Goal: Task Accomplishment & Management: Manage account settings

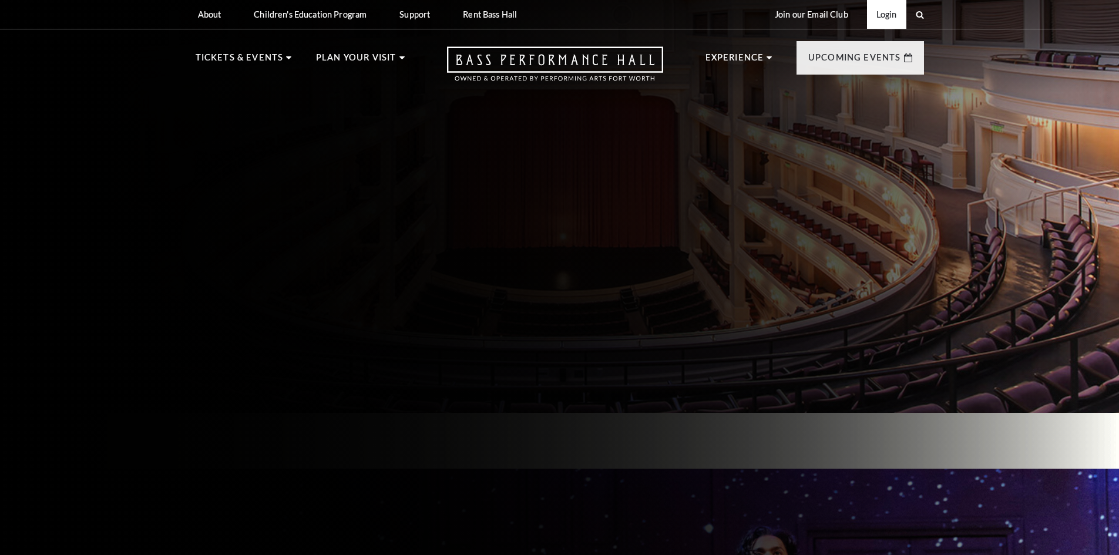
click at [889, 9] on link "Login" at bounding box center [886, 14] width 39 height 29
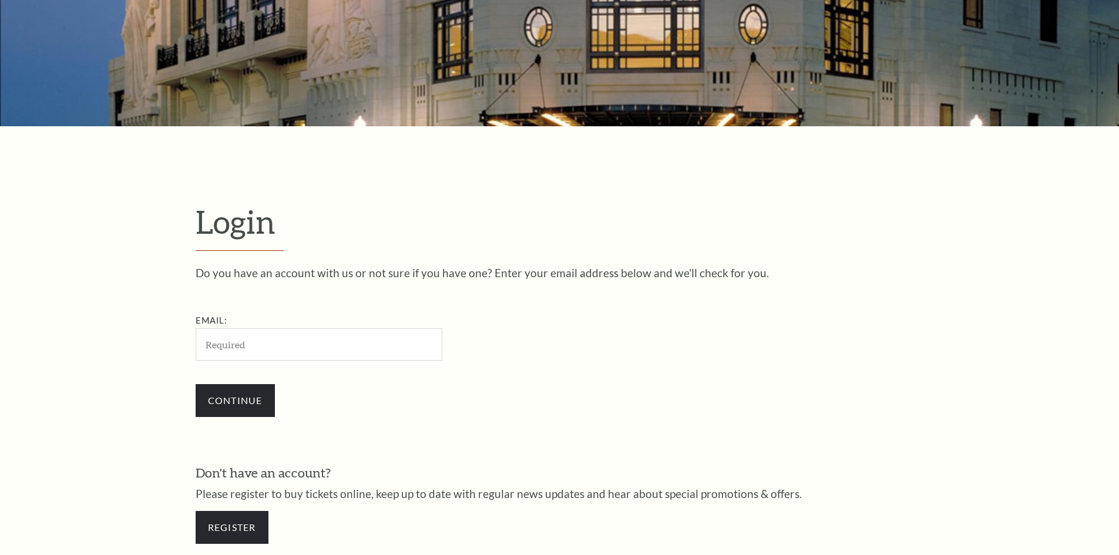
scroll to position [393, 0]
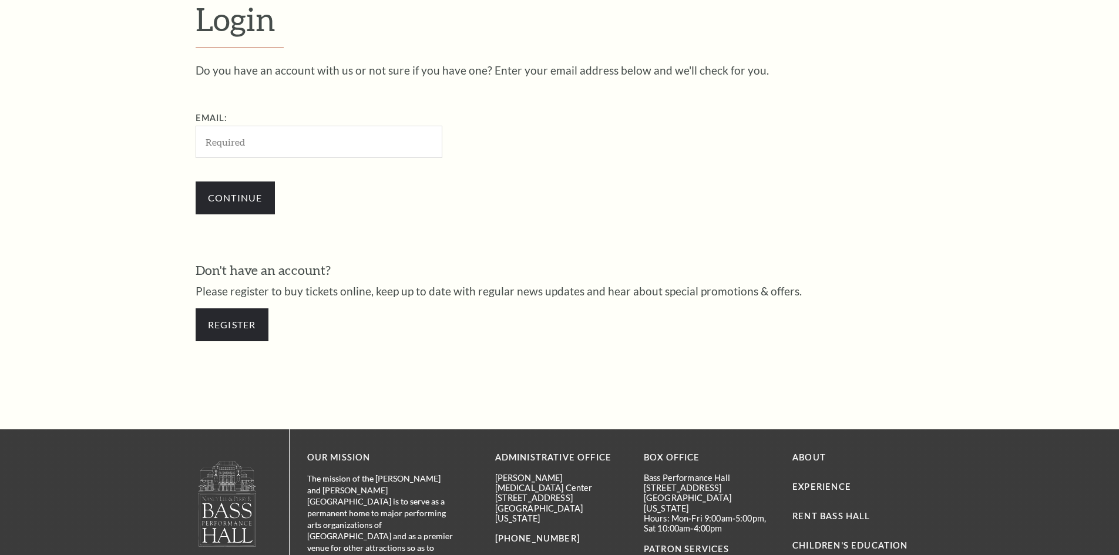
click at [309, 136] on input "Email:" at bounding box center [319, 142] width 247 height 32
type input "albagasca@hypeere.com"
click at [240, 199] on input "Continue" at bounding box center [235, 198] width 79 height 33
click at [254, 187] on input "Continue" at bounding box center [235, 198] width 79 height 33
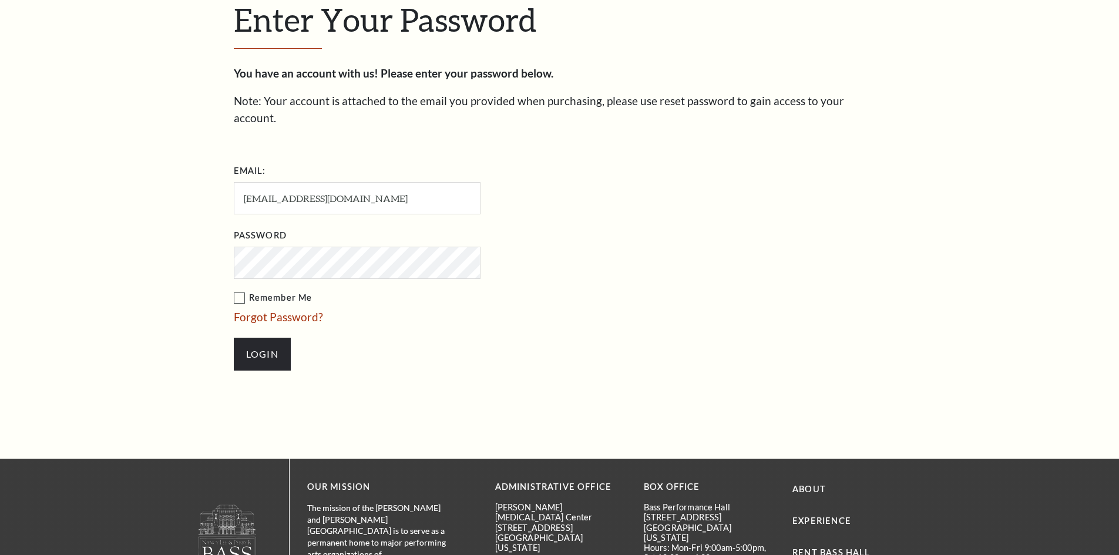
scroll to position [404, 0]
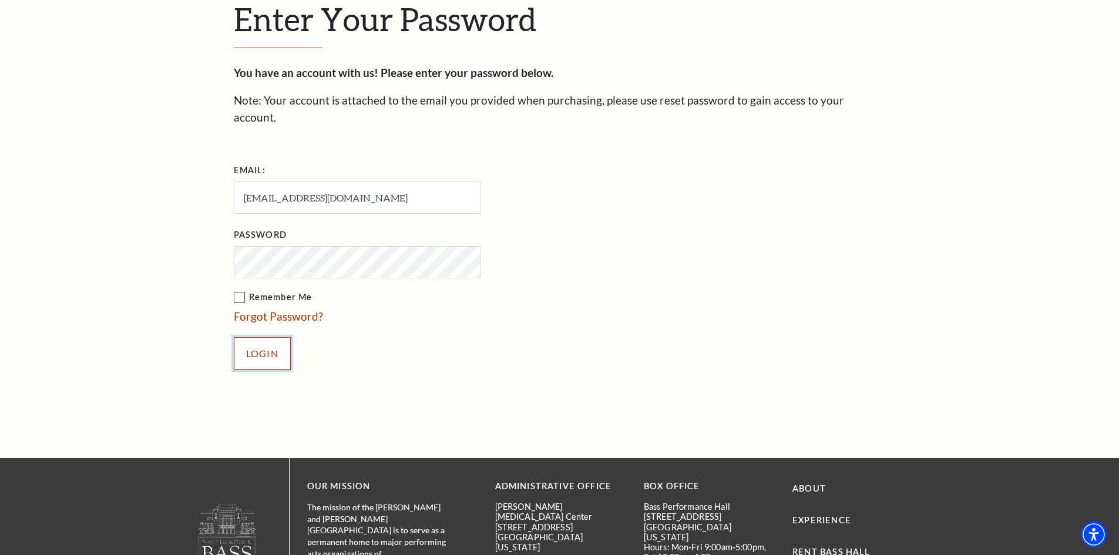
click at [273, 337] on input "Login" at bounding box center [262, 353] width 57 height 33
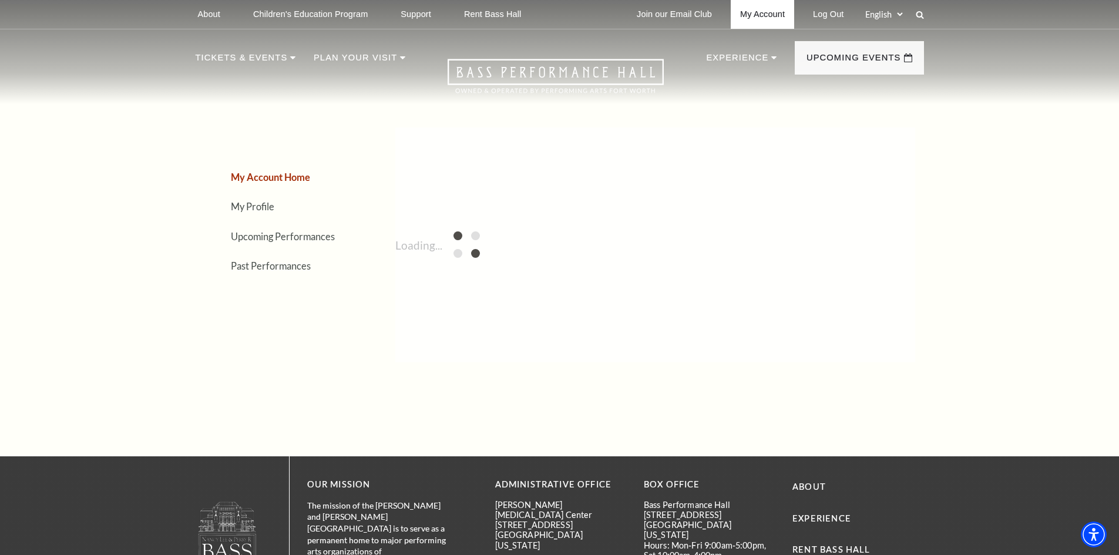
click at [747, 15] on link "My Account" at bounding box center [762, 14] width 63 height 29
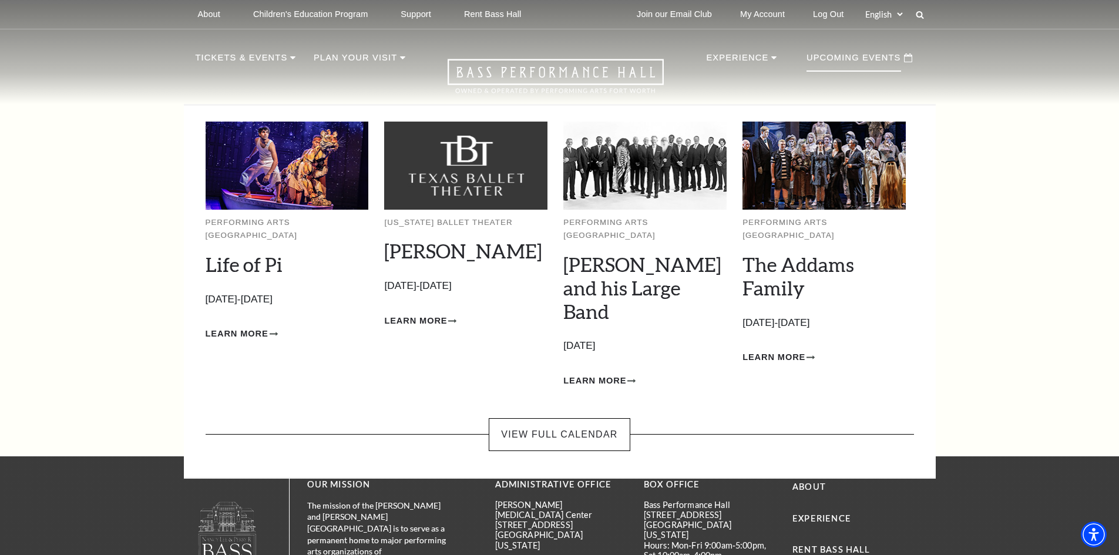
click at [280, 183] on img at bounding box center [287, 166] width 163 height 88
click at [263, 255] on link "Life of Pi" at bounding box center [244, 264] width 77 height 23
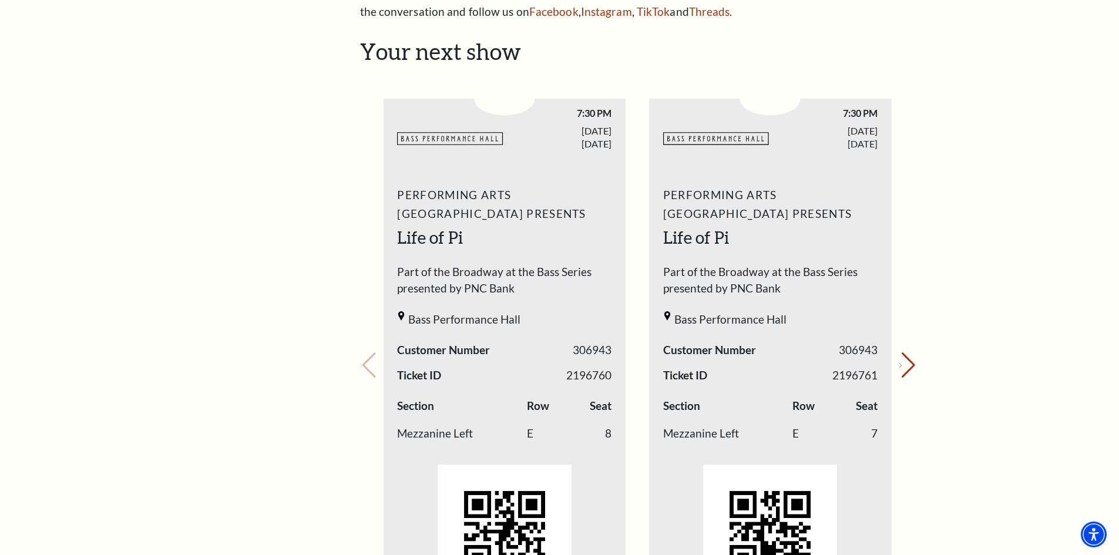
scroll to position [411, 0]
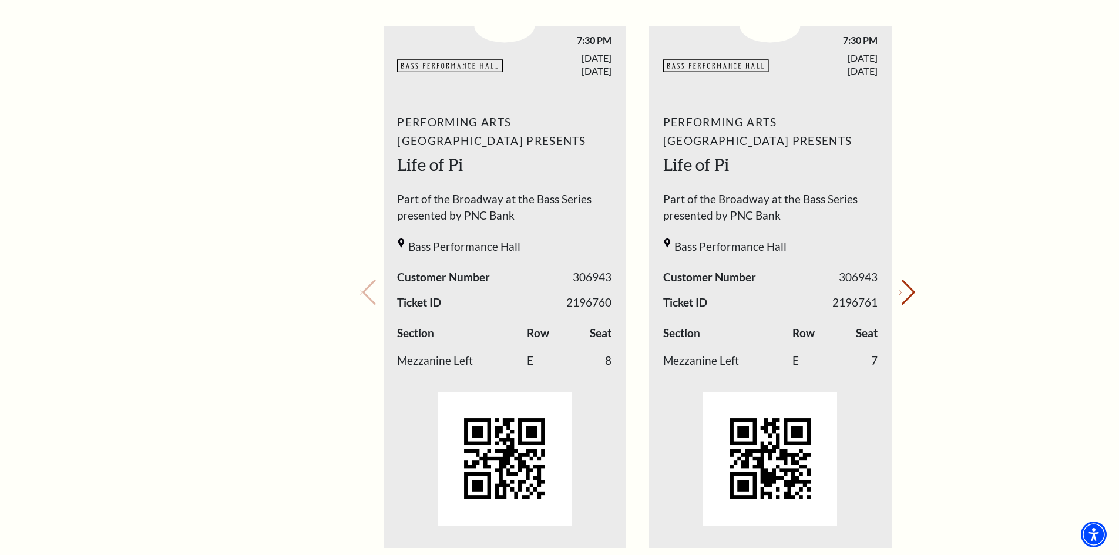
scroll to position [476, 0]
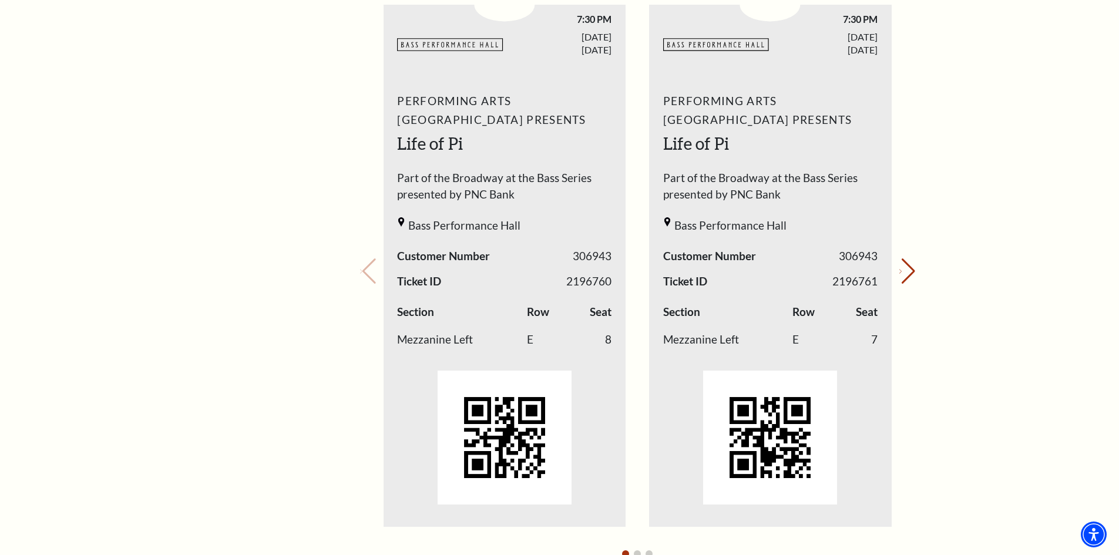
click at [372, 279] on div "Your next show Previous slide. Next slide." at bounding box center [637, 255] width 555 height 622
click at [901, 262] on button "Next slide." at bounding box center [907, 271] width 16 height 26
click at [901, 262] on div "Your next show Previous slide. Next slide." at bounding box center [637, 255] width 555 height 622
click at [375, 269] on button "Previous slide." at bounding box center [368, 271] width 16 height 26
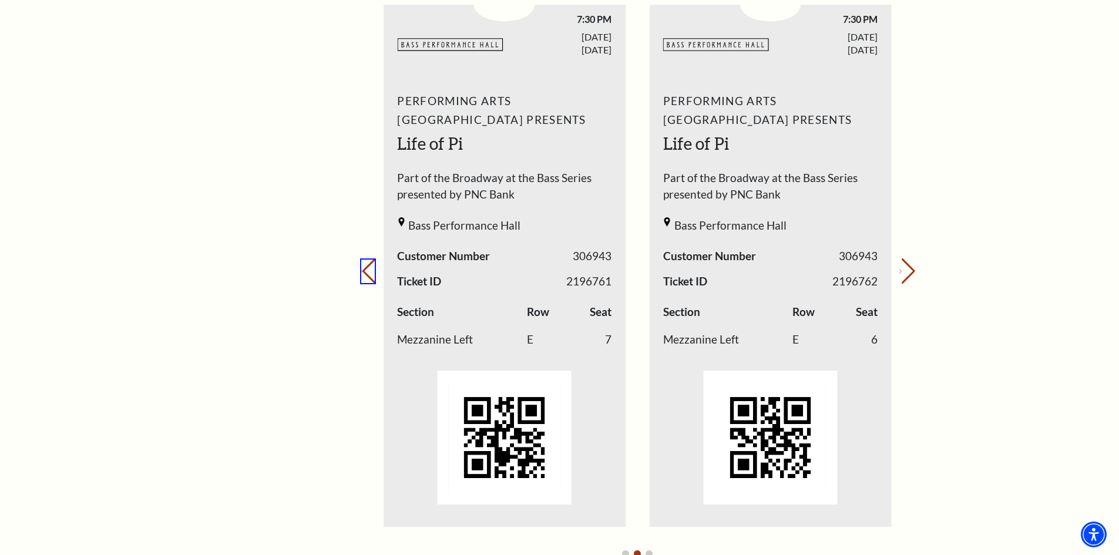
click at [374, 273] on button "Previous slide." at bounding box center [368, 271] width 16 height 26
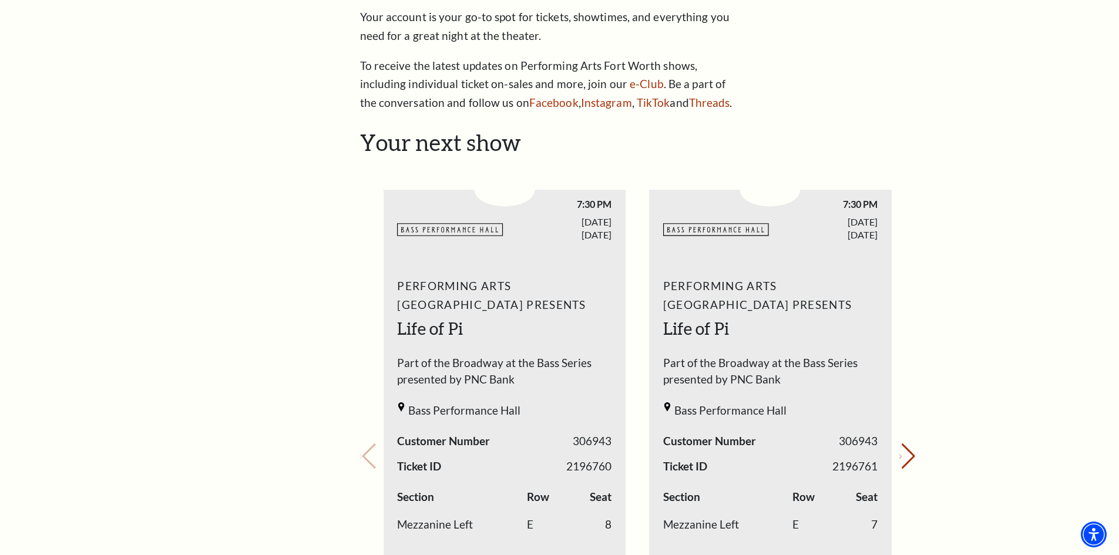
scroll to position [0, 0]
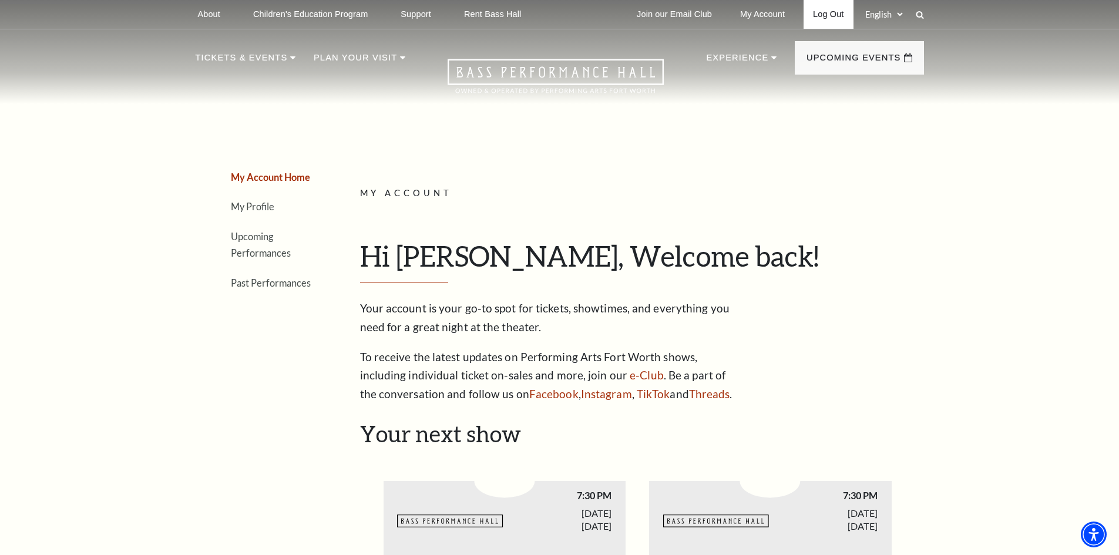
click at [835, 12] on link "Log Out" at bounding box center [828, 14] width 49 height 29
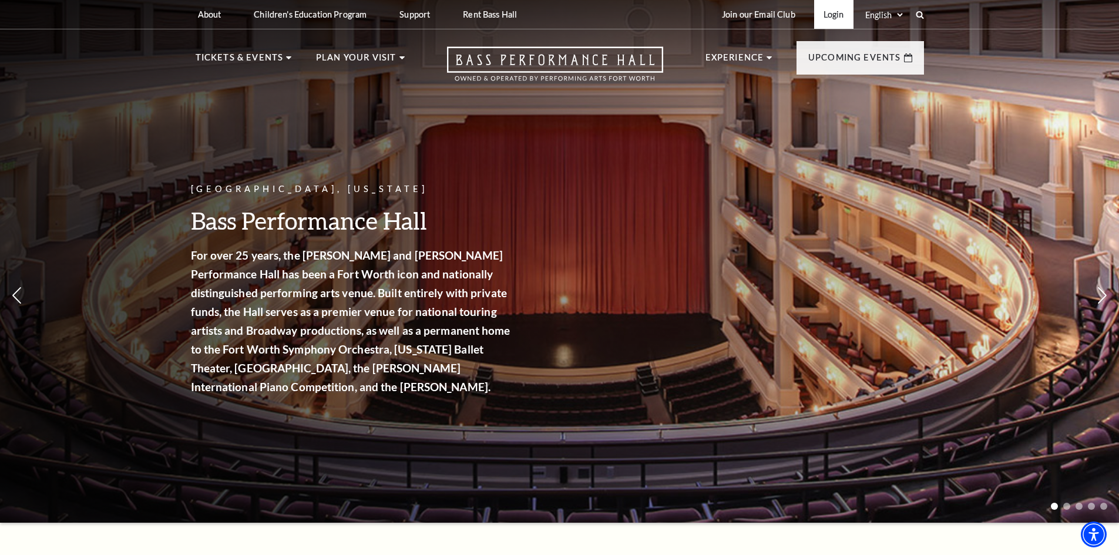
click at [831, 23] on link "Login" at bounding box center [833, 14] width 39 height 29
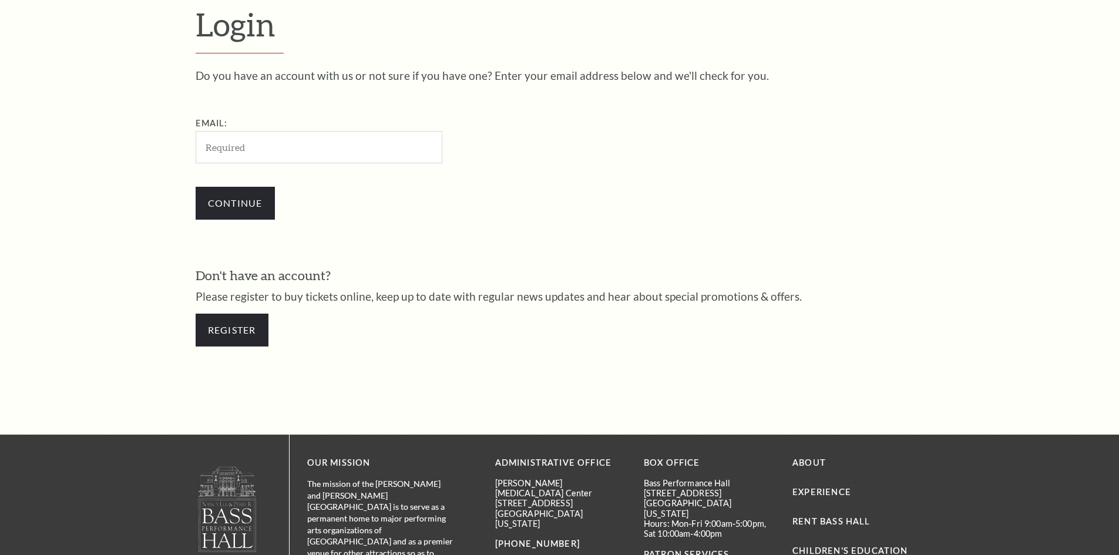
scroll to position [393, 0]
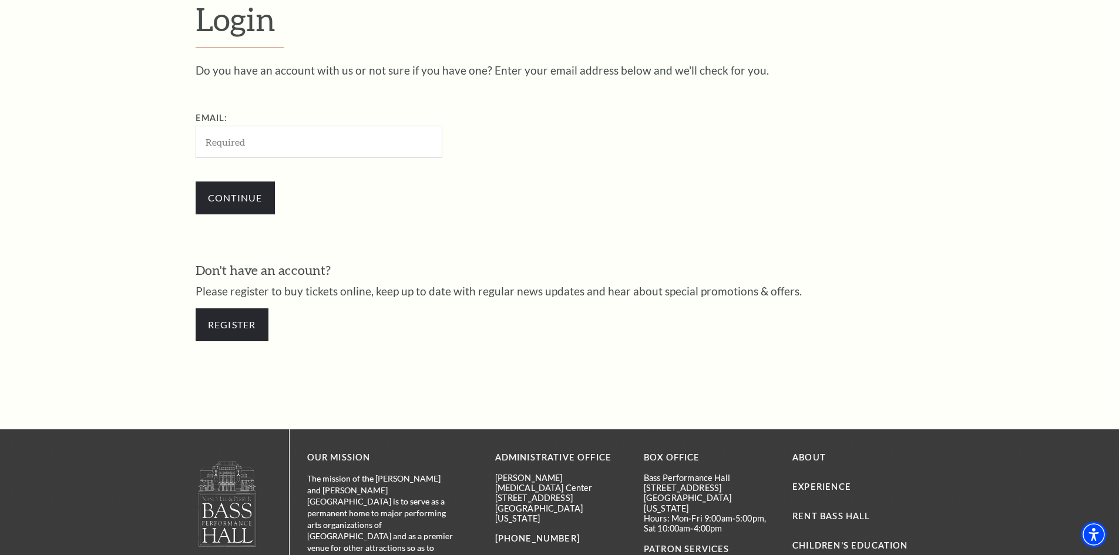
click at [337, 140] on input "Email:" at bounding box center [319, 142] width 247 height 32
type input "[EMAIL_ADDRESS][DOMAIN_NAME]"
click at [249, 197] on input "Continue" at bounding box center [235, 198] width 79 height 33
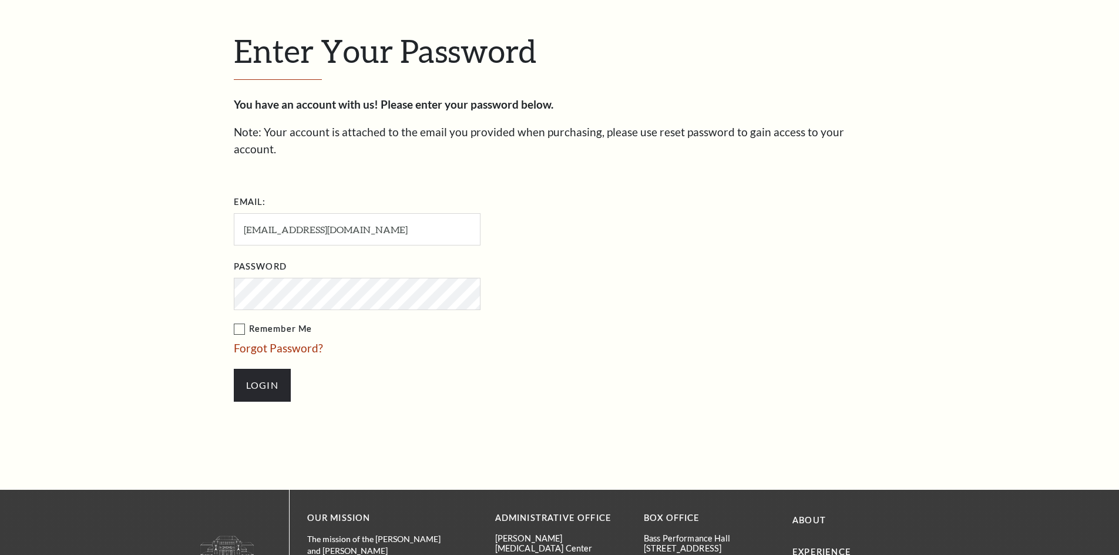
scroll to position [404, 0]
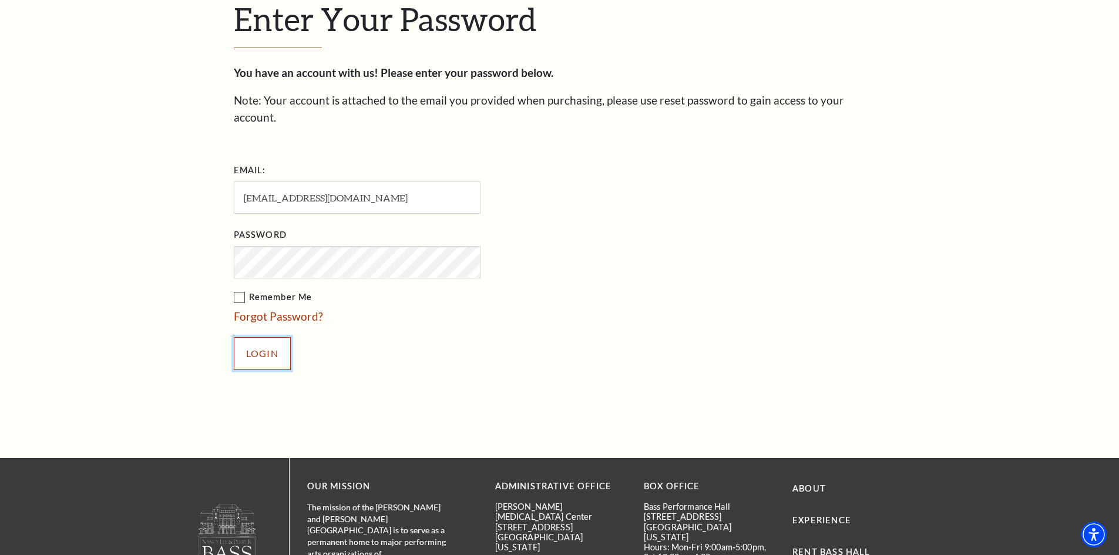
click at [258, 337] on input "Login" at bounding box center [262, 353] width 57 height 33
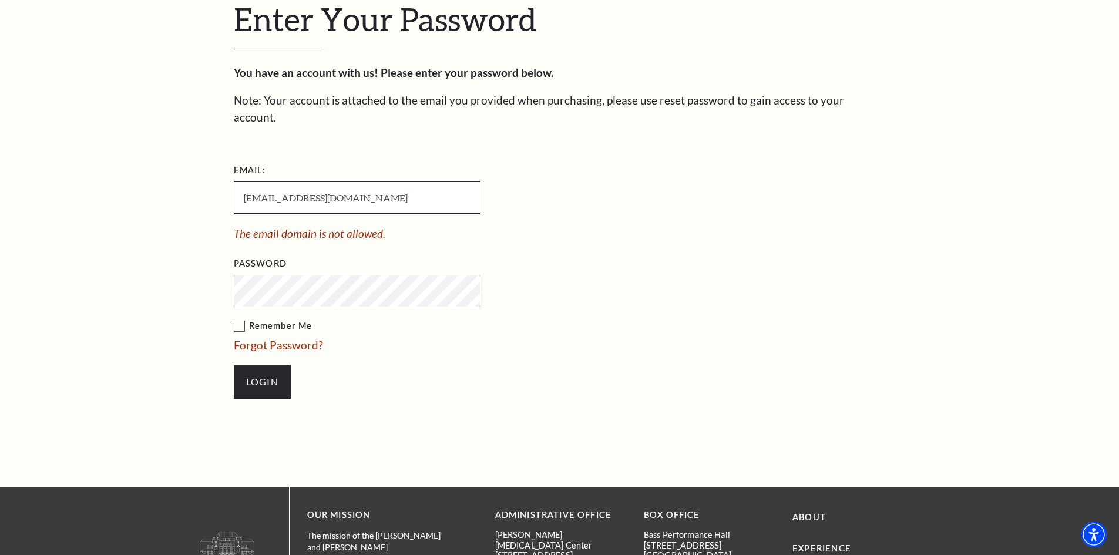
click at [409, 182] on input "[EMAIL_ADDRESS][DOMAIN_NAME]" at bounding box center [357, 198] width 247 height 32
drag, startPoint x: 409, startPoint y: 179, endPoint x: 263, endPoint y: 199, distance: 147.6
click at [263, 199] on li "Email: antoniodehoyos@mysalestuff.com The email domain is not allowed." at bounding box center [416, 201] width 364 height 81
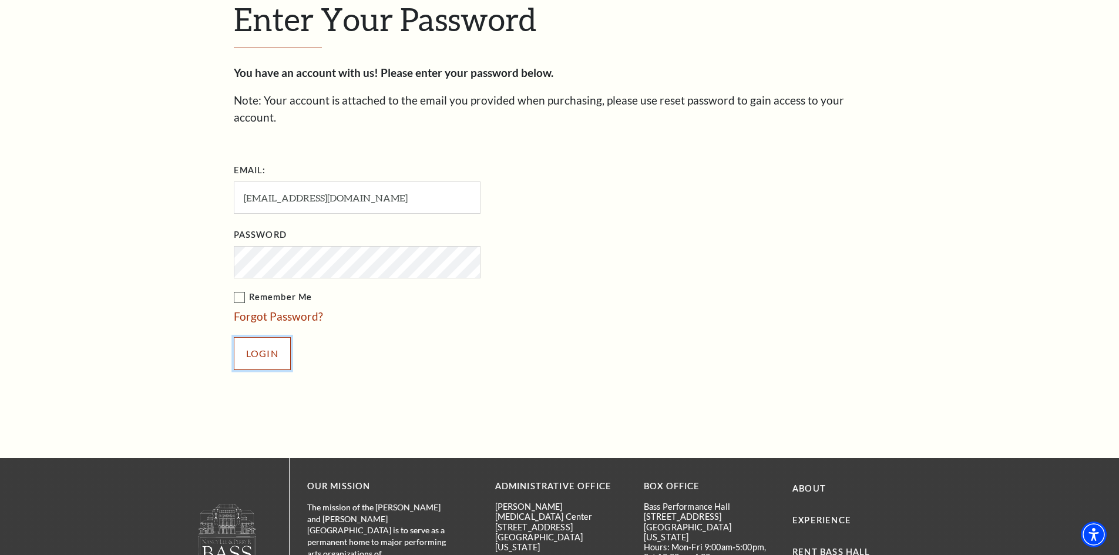
click at [274, 337] on input "Login" at bounding box center [262, 353] width 57 height 33
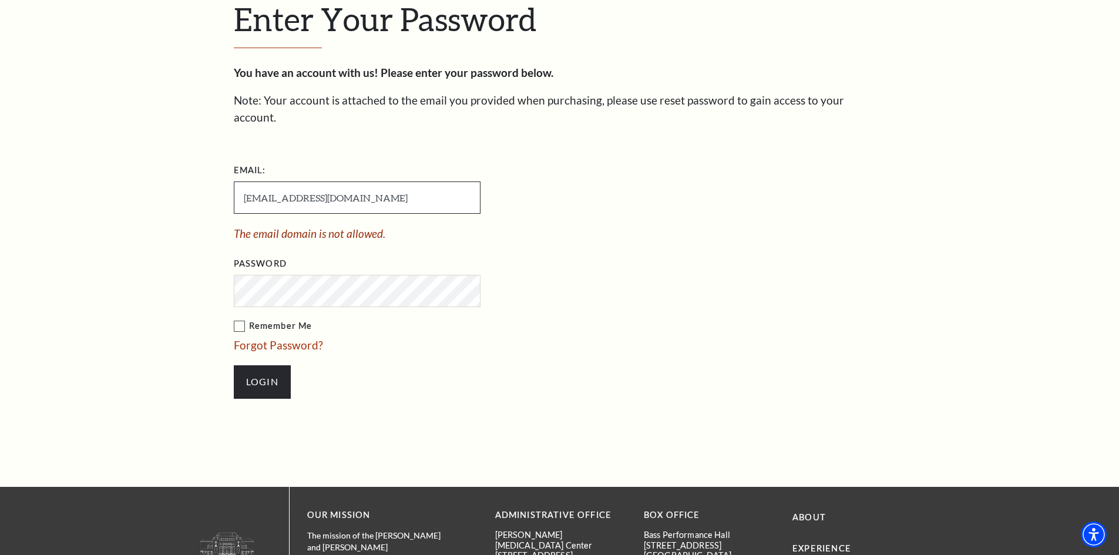
click at [407, 189] on input "[EMAIL_ADDRESS][DOMAIN_NAME]" at bounding box center [357, 198] width 247 height 32
click at [418, 182] on input "[EMAIL_ADDRESS][DOMAIN_NAME]" at bounding box center [357, 198] width 247 height 32
drag, startPoint x: 415, startPoint y: 184, endPoint x: 237, endPoint y: 186, distance: 178.6
click at [237, 186] on input "[EMAIL_ADDRESS][DOMAIN_NAME]" at bounding box center [357, 198] width 247 height 32
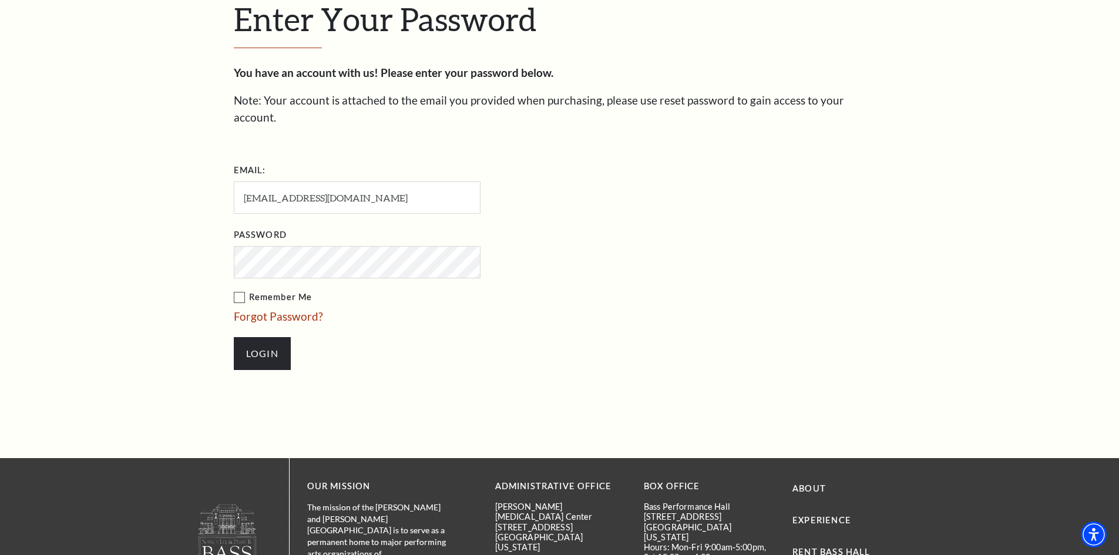
click at [614, 230] on ul "Email: antoniodehoyos@mysalestuff.com Password Remember Me Forgot Password? Log…" at bounding box center [425, 271] width 382 height 221
click at [234, 337] on input "Login" at bounding box center [262, 353] width 57 height 33
click at [249, 351] on input "Login" at bounding box center [262, 353] width 57 height 33
